Goal: Browse casually: Explore the website without a specific task or goal

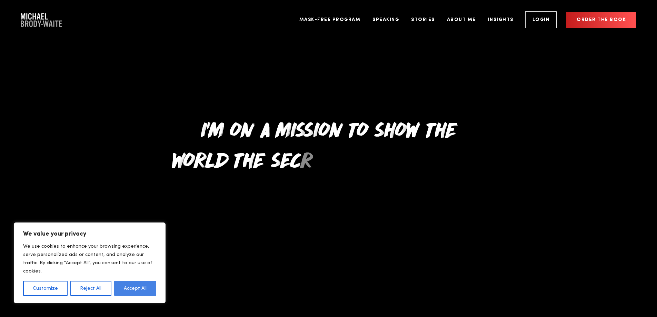
click at [137, 292] on button "Accept All" at bounding box center [135, 288] width 42 height 15
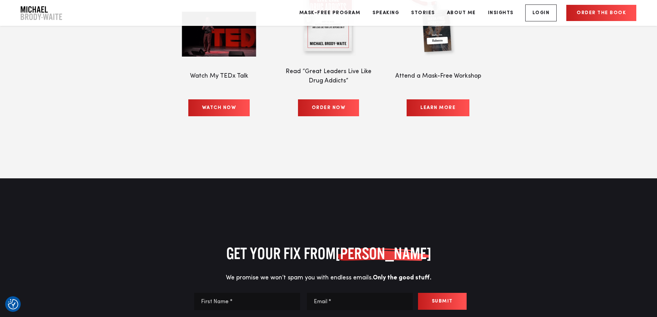
scroll to position [3140, 0]
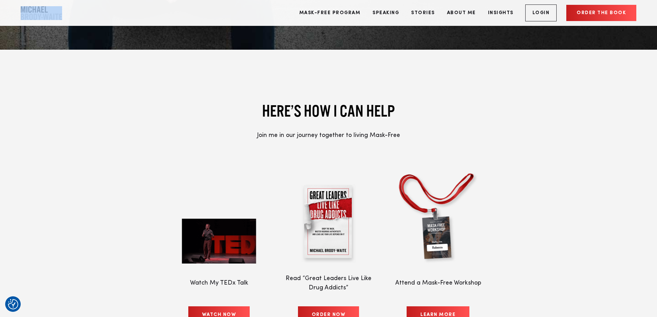
drag, startPoint x: 62, startPoint y: 17, endPoint x: 32, endPoint y: 8, distance: 31.1
click at [32, 8] on div "Mask-Free Program Speaking Stories About Me Insights Login Order the book" at bounding box center [328, 13] width 657 height 26
